Goal: Find specific page/section: Find specific page/section

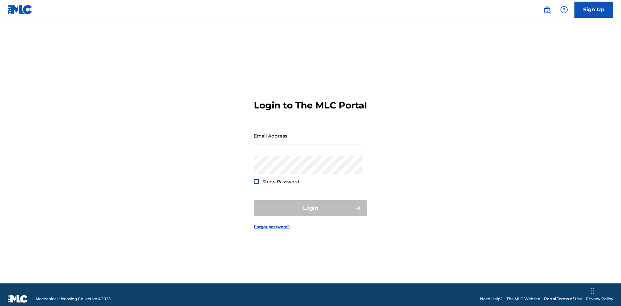
scroll to position [8, 0]
click at [308, 133] on input "Email Address" at bounding box center [308, 136] width 109 height 18
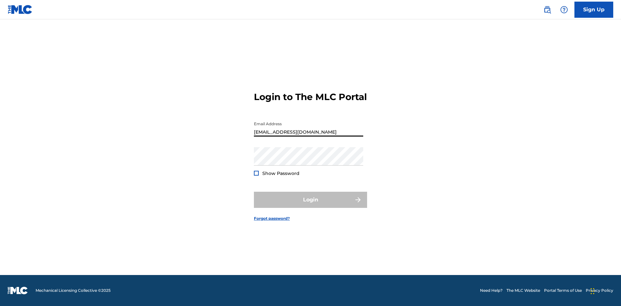
type input "Duke.McTesterson@gmail.com"
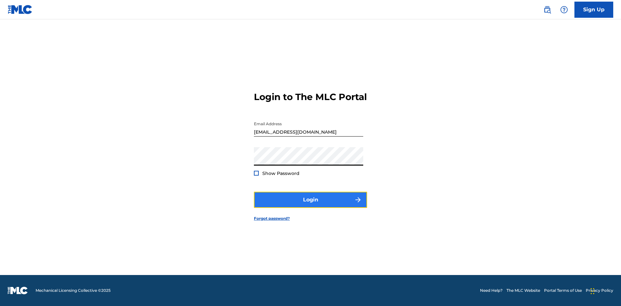
click at [310, 206] on button "Login" at bounding box center [310, 200] width 113 height 16
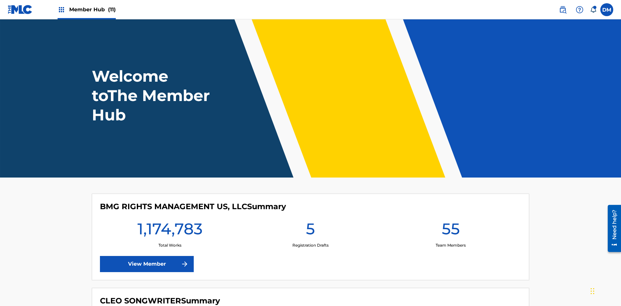
click at [92, 9] on span "Member Hub (11)" at bounding box center [92, 9] width 47 height 7
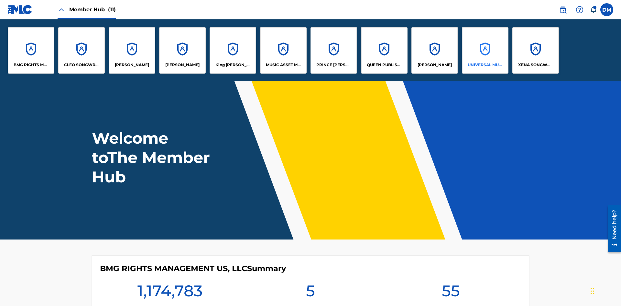
click at [485, 65] on p "UNIVERSAL MUSIC PUB GROUP" at bounding box center [484, 65] width 35 height 6
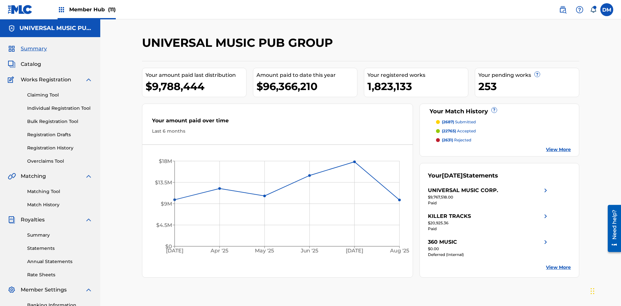
click at [33, 45] on span "Summary" at bounding box center [34, 49] width 26 height 8
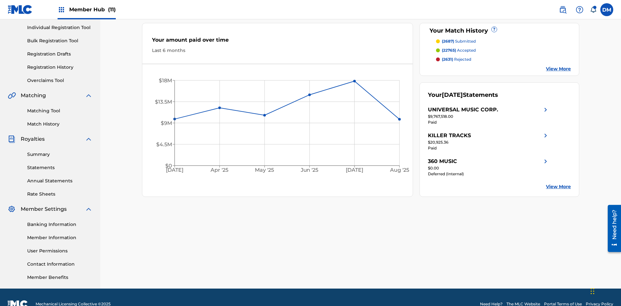
click at [447, 41] on span "(2687)" at bounding box center [448, 41] width 12 height 5
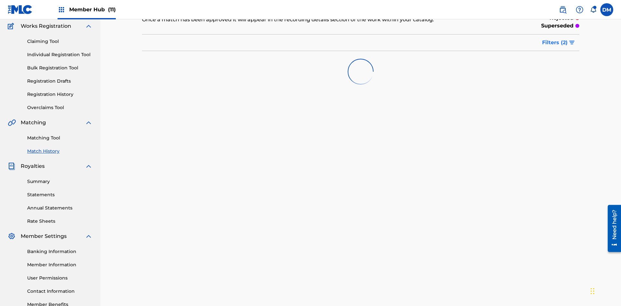
click at [555, 43] on span "Filters ( 2 )" at bounding box center [555, 43] width 26 height 8
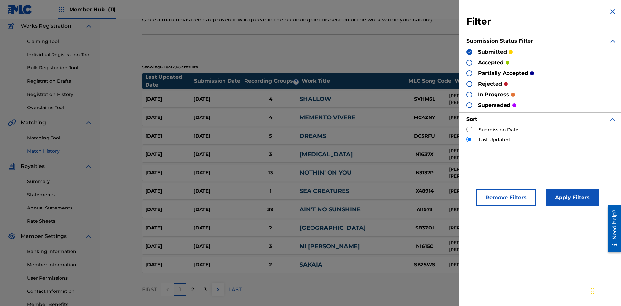
scroll to position [6, 0]
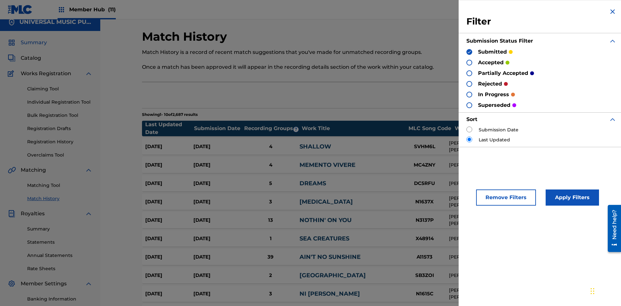
click at [33, 43] on span "Summary" at bounding box center [34, 43] width 26 height 8
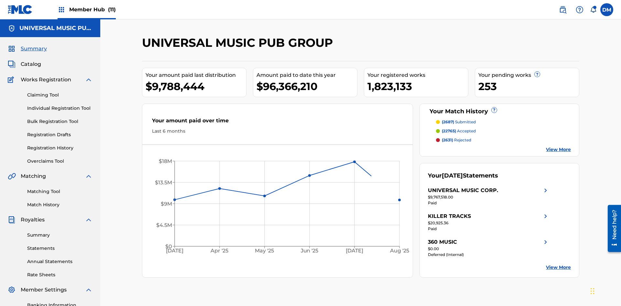
scroll to position [90, 0]
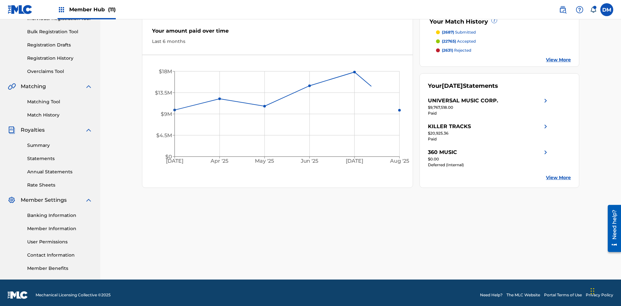
click at [448, 41] on span "(22765)" at bounding box center [449, 41] width 14 height 5
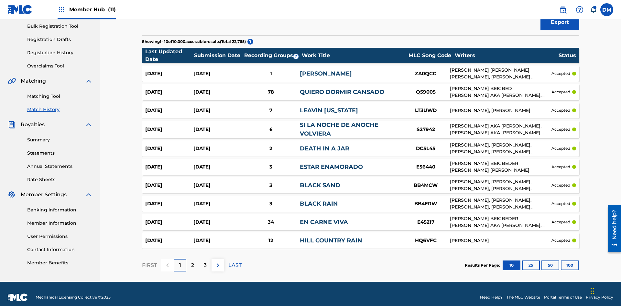
click at [555, 5] on span "Filters ( 2 )" at bounding box center [555, 1] width 26 height 8
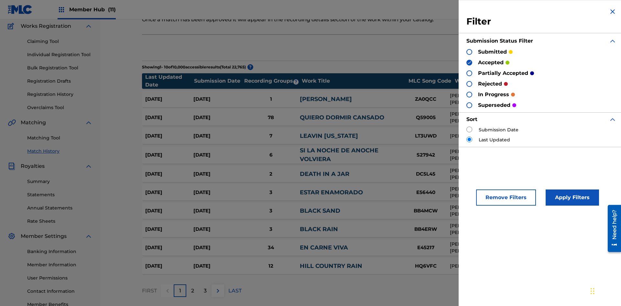
scroll to position [6, 0]
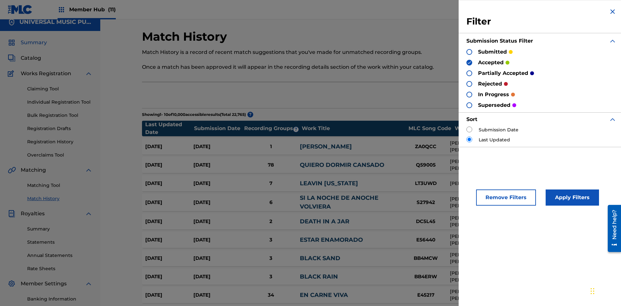
click at [33, 43] on span "Summary" at bounding box center [34, 43] width 26 height 8
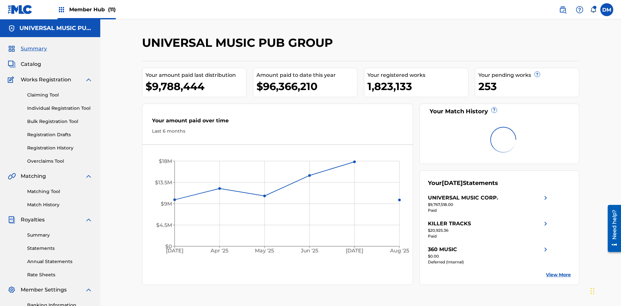
scroll to position [94, 0]
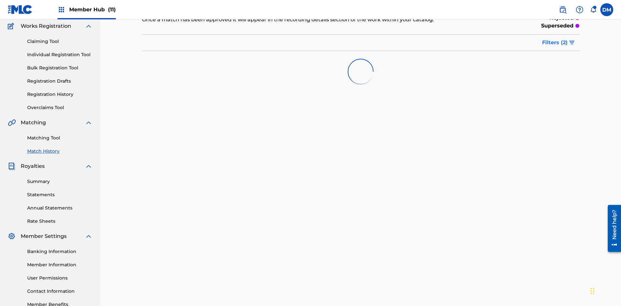
click at [555, 43] on span "Filters ( 2 )" at bounding box center [555, 43] width 26 height 8
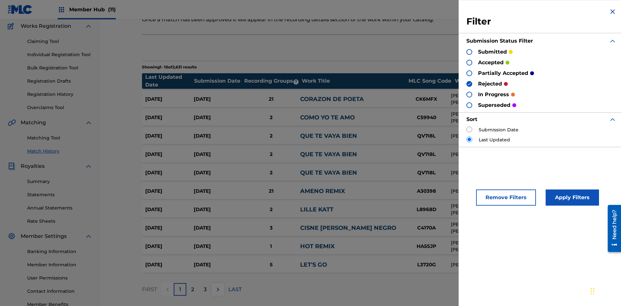
scroll to position [63, 0]
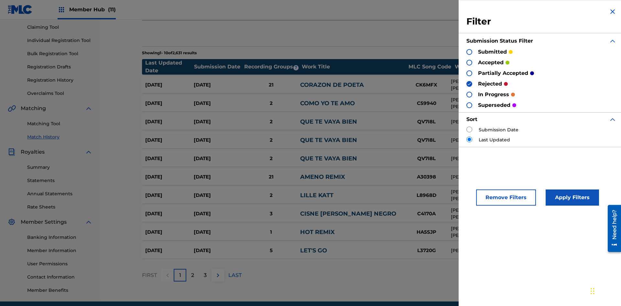
click at [612, 12] on img at bounding box center [612, 12] width 8 height 8
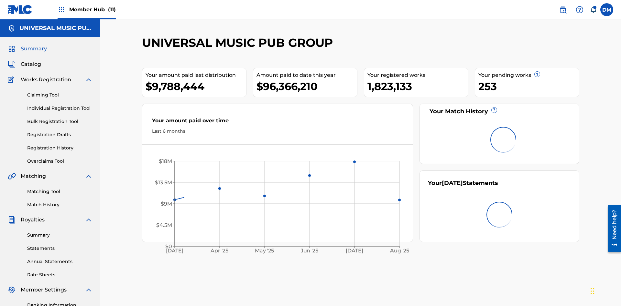
scroll to position [40, 0]
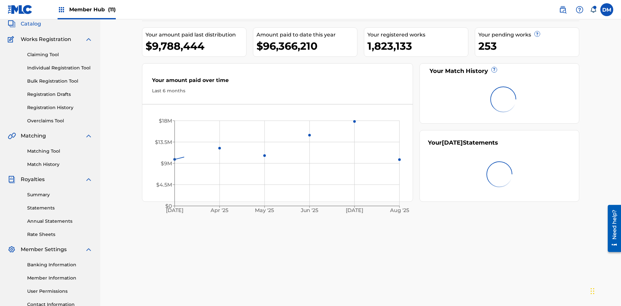
click at [31, 28] on span "Catalog" at bounding box center [31, 24] width 20 height 8
